Goal: Task Accomplishment & Management: Manage account settings

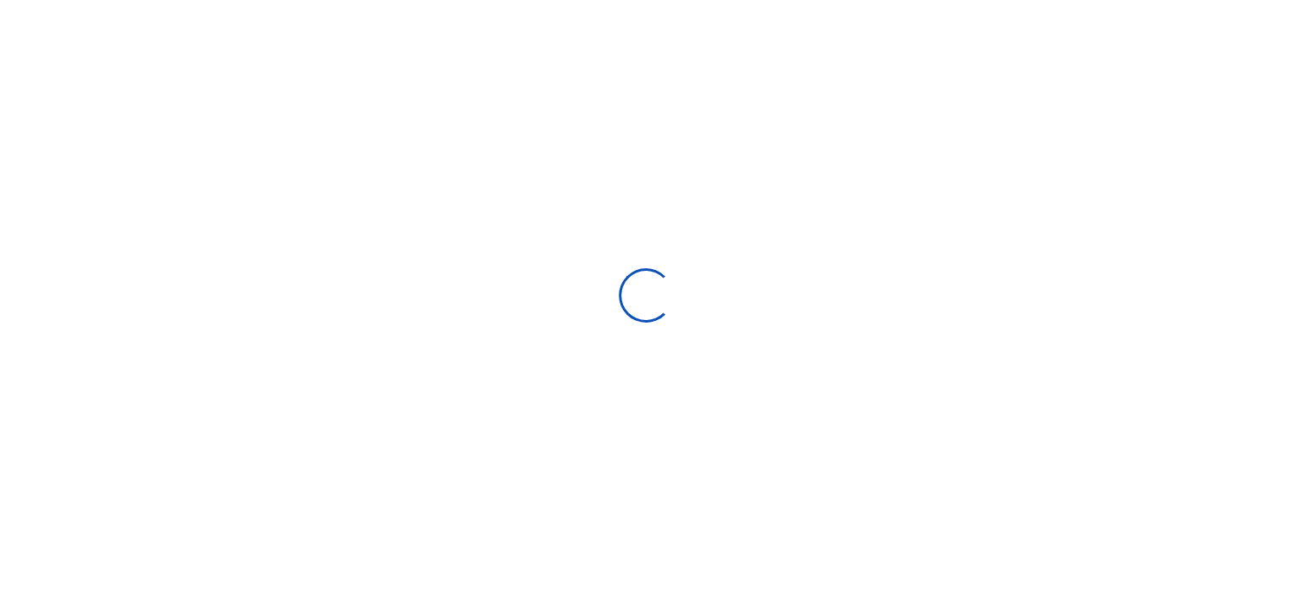
scroll to position [253, 251]
click at [755, 586] on div at bounding box center [645, 295] width 1291 height 590
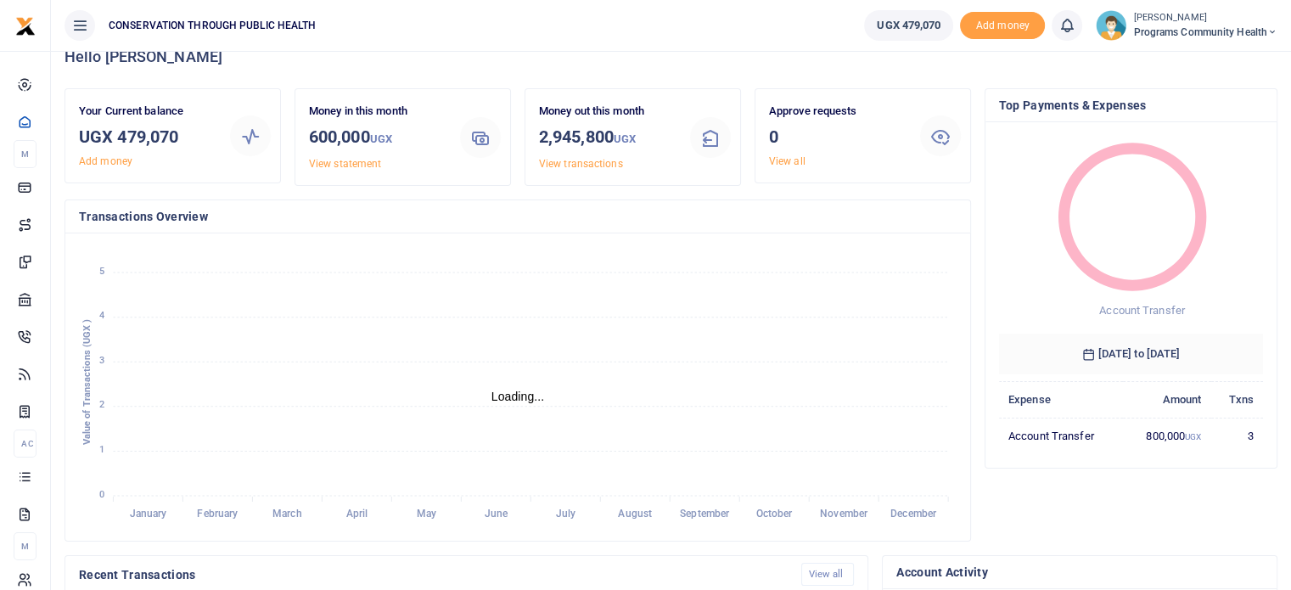
scroll to position [0, 0]
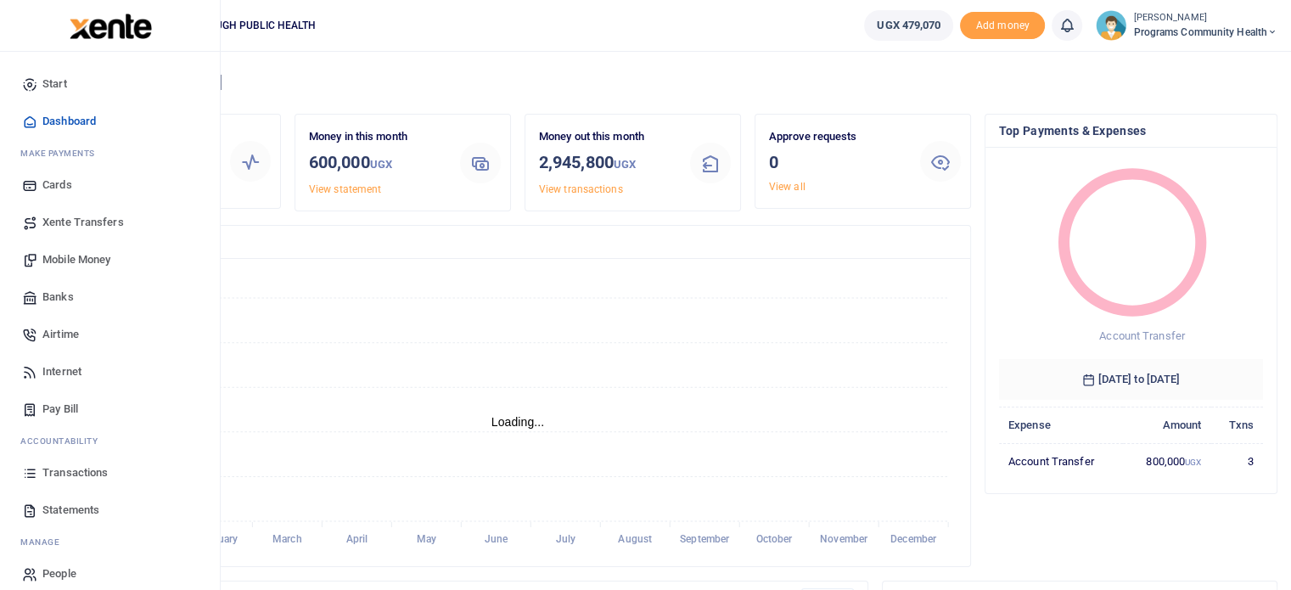
click at [75, 257] on span "Mobile Money" at bounding box center [76, 259] width 68 height 17
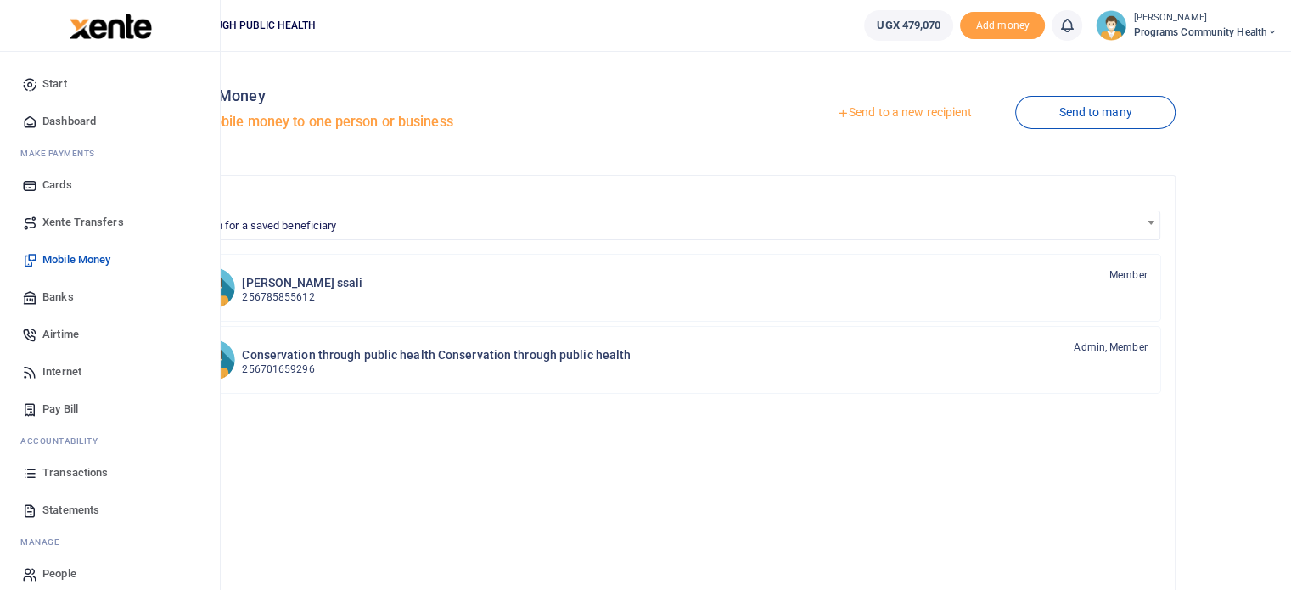
click at [64, 84] on span "Start" at bounding box center [54, 84] width 25 height 17
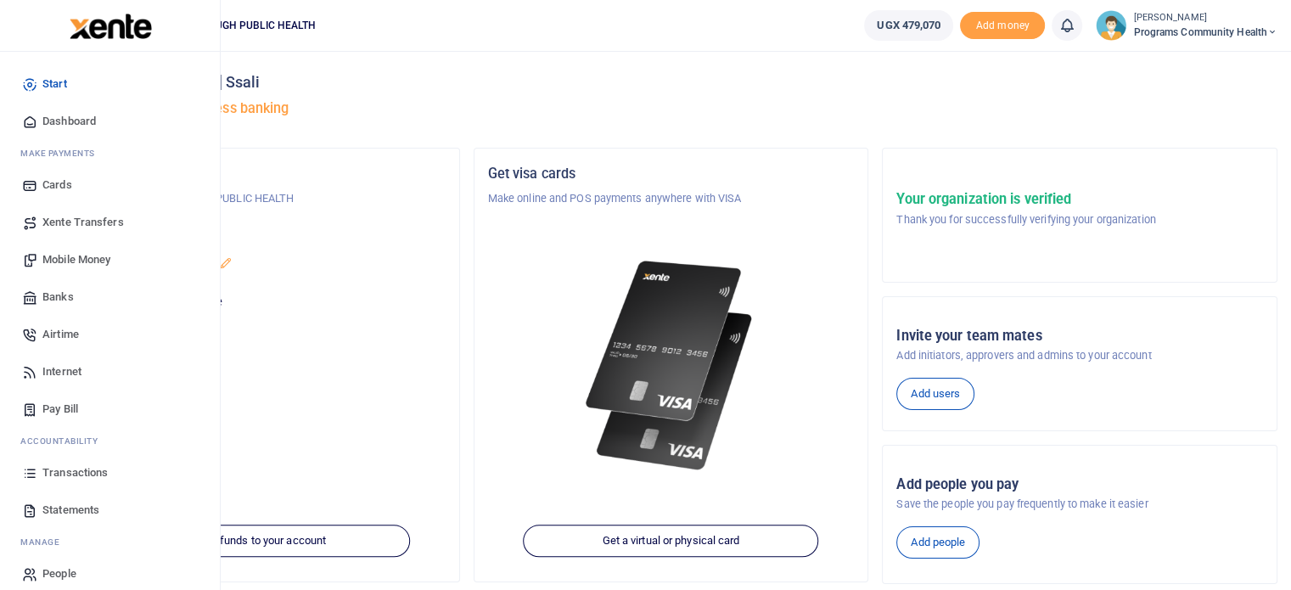
click at [68, 124] on span "Dashboard" at bounding box center [68, 121] width 53 height 17
click at [70, 118] on span "Dashboard" at bounding box center [68, 121] width 53 height 17
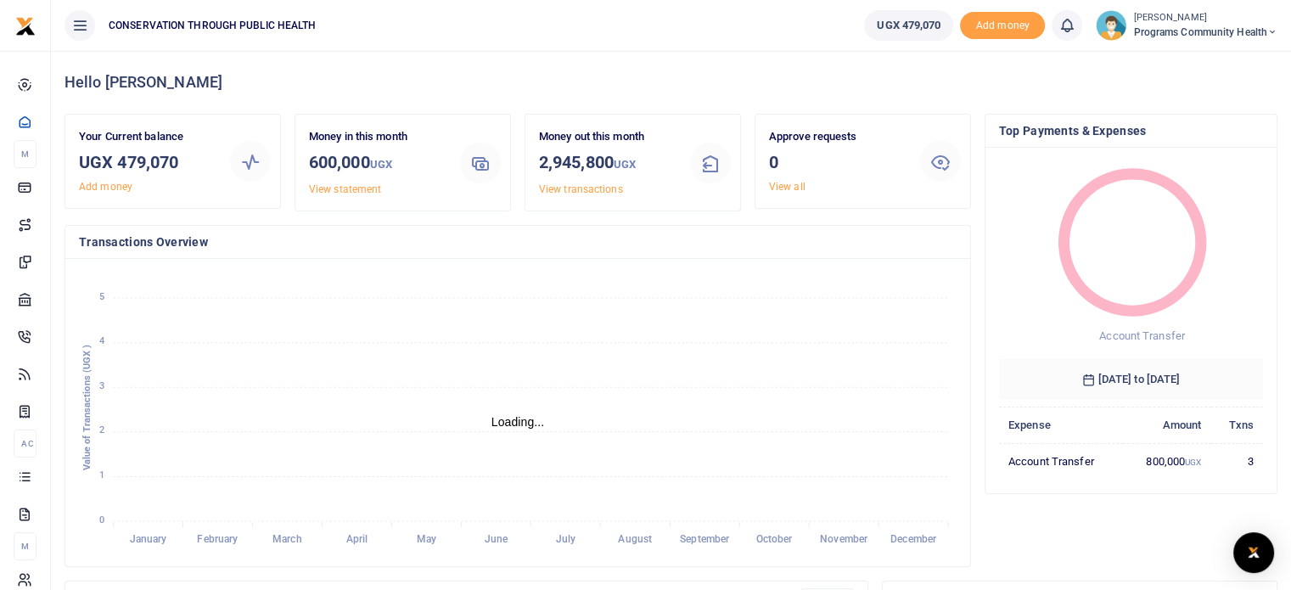
scroll to position [14, 14]
click at [1273, 32] on icon at bounding box center [1272, 32] width 10 height 12
click at [1212, 70] on link "Switch accounts" at bounding box center [1212, 62] width 134 height 24
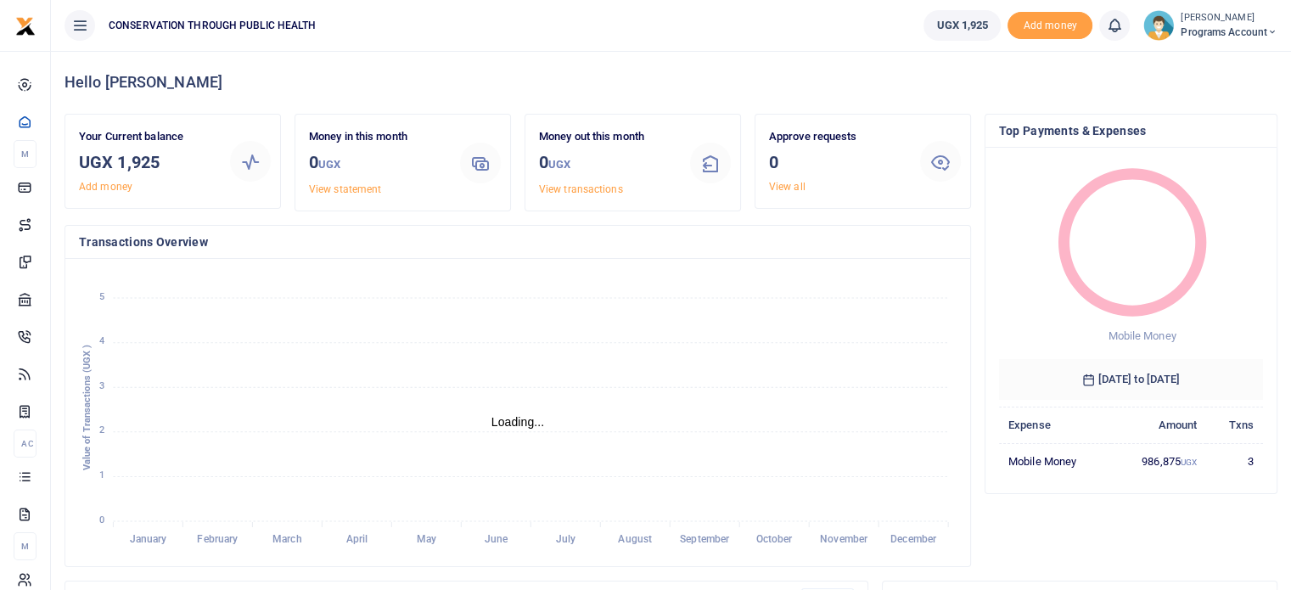
scroll to position [14, 14]
